Goal: Check status: Check status

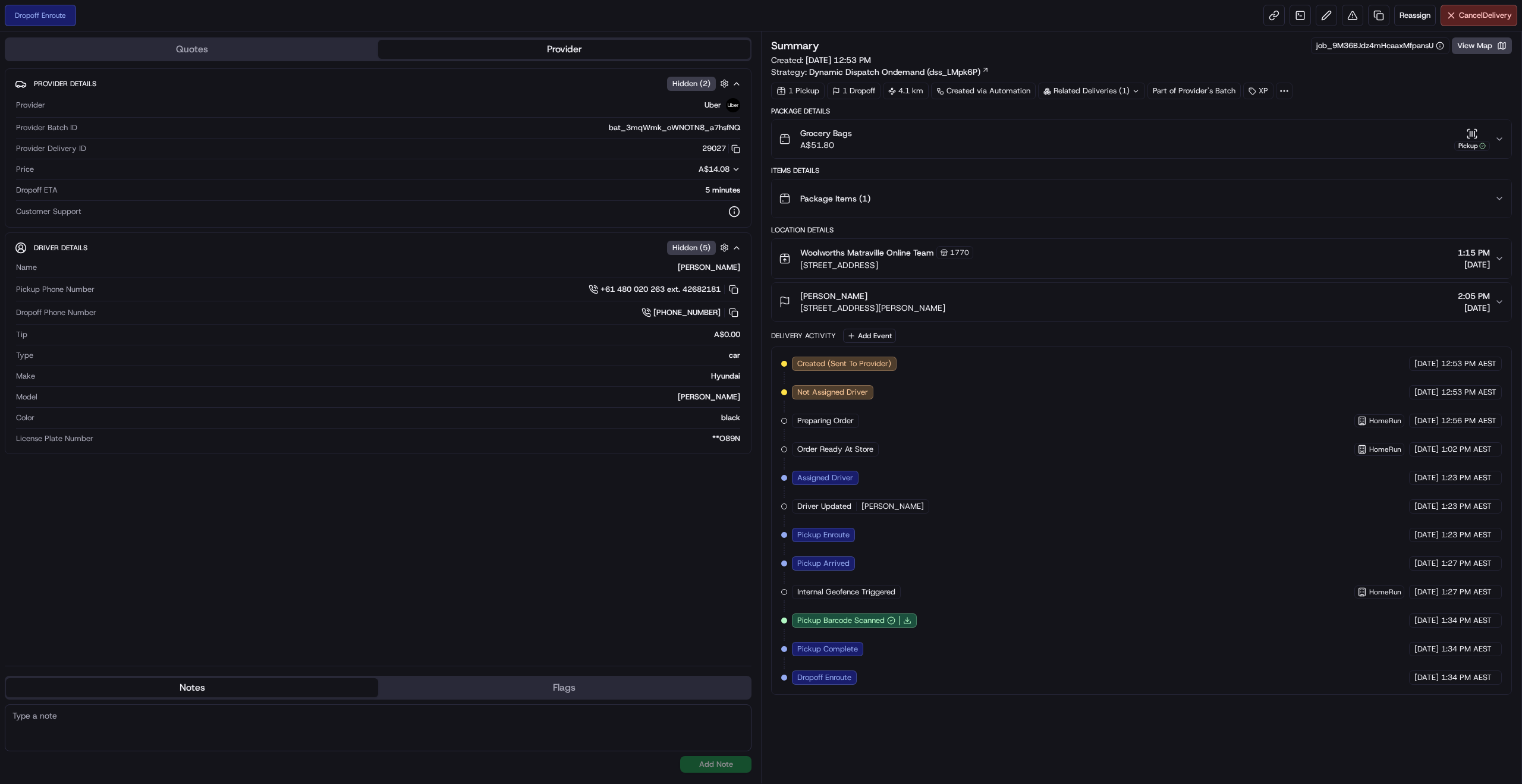
drag, startPoint x: 609, startPoint y: 287, endPoint x: 594, endPoint y: 309, distance: 26.6
click at [592, 313] on div "[PHONE_NUMBER]" at bounding box center [421, 313] width 639 height 13
click at [616, 289] on span "+61 480 020 263 ext. 42682181" at bounding box center [660, 289] width 120 height 11
click at [735, 292] on button at bounding box center [734, 289] width 13 height 13
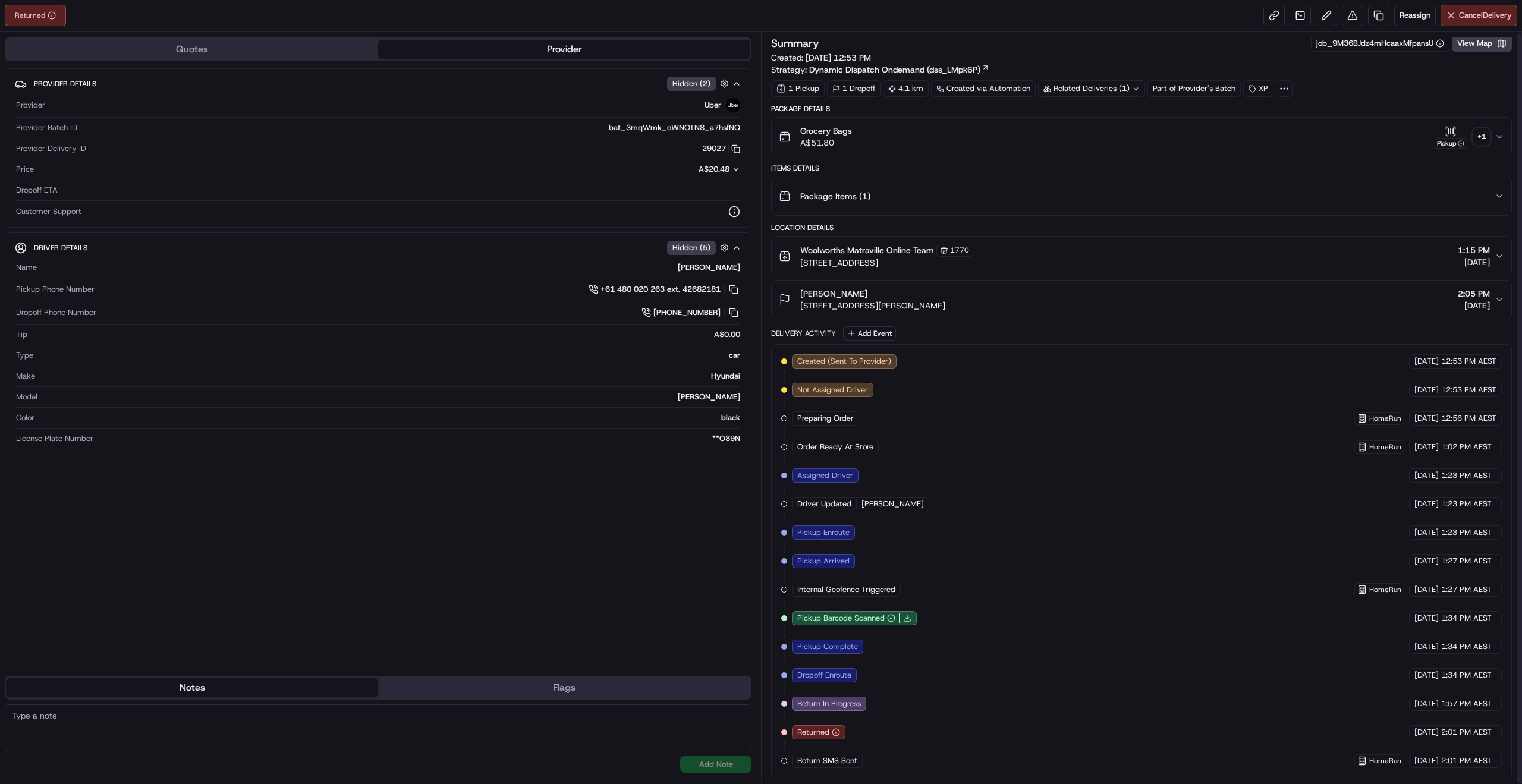
scroll to position [3, 0]
